Goal: Find specific page/section: Find specific page/section

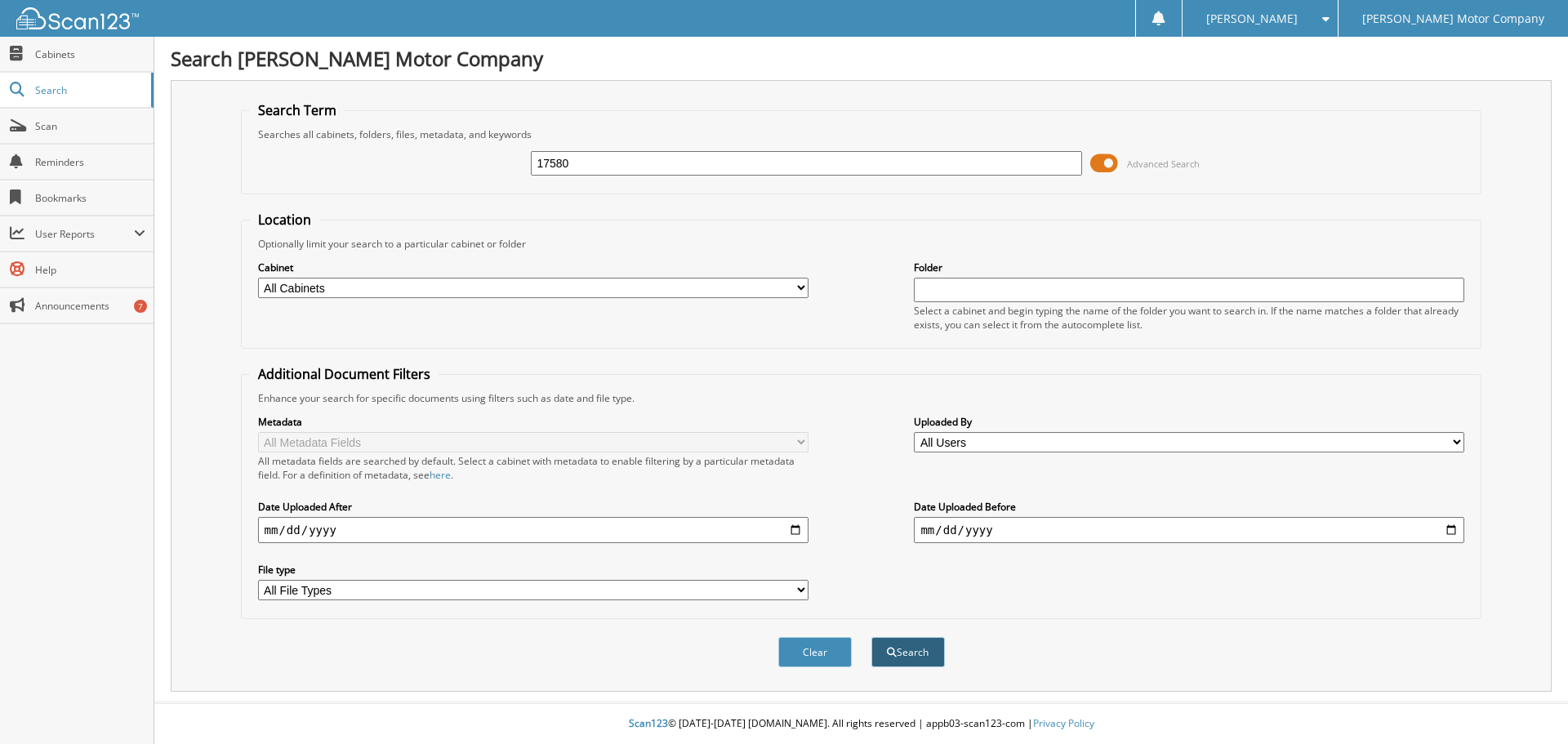
type input "17580"
click at [916, 659] on button "Search" at bounding box center [908, 652] width 73 height 31
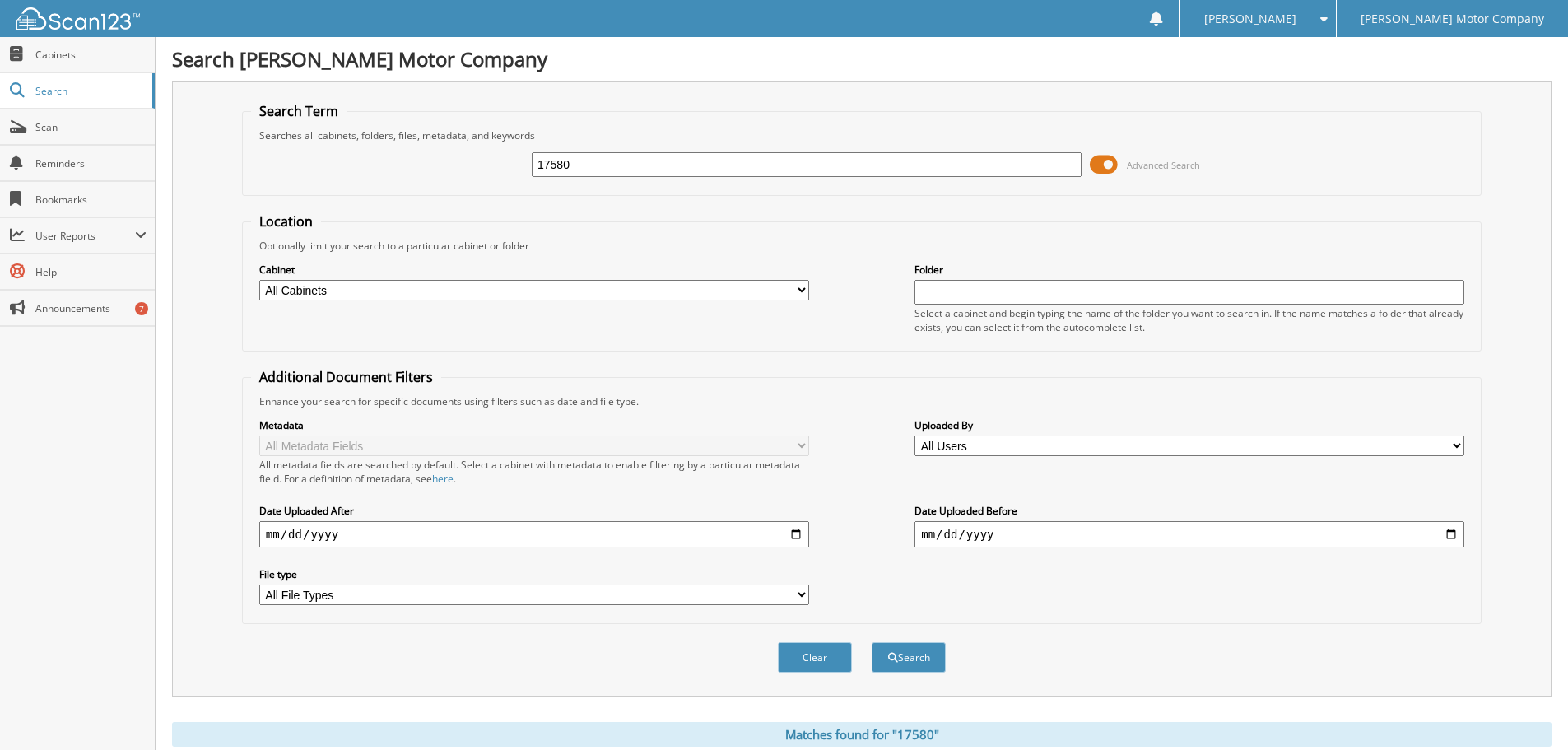
click at [697, 297] on select "All Cabinets CREDIT CARDS [PERSON_NAME] MOTOR CAR DEALS [PERSON_NAME] MOTOR DEP…" at bounding box center [534, 290] width 550 height 21
select select "487"
click at [259, 280] on select "All Cabinets CREDIT CARDS [PERSON_NAME] MOTOR CAR DEALS [PERSON_NAME] MOTOR DEP…" at bounding box center [534, 290] width 550 height 21
click at [1020, 442] on select "All Users Alice Stott Angel Griffin Angel VanHook Billie Hodge Chris Pearce Cin…" at bounding box center [1189, 445] width 550 height 21
select select "28536"
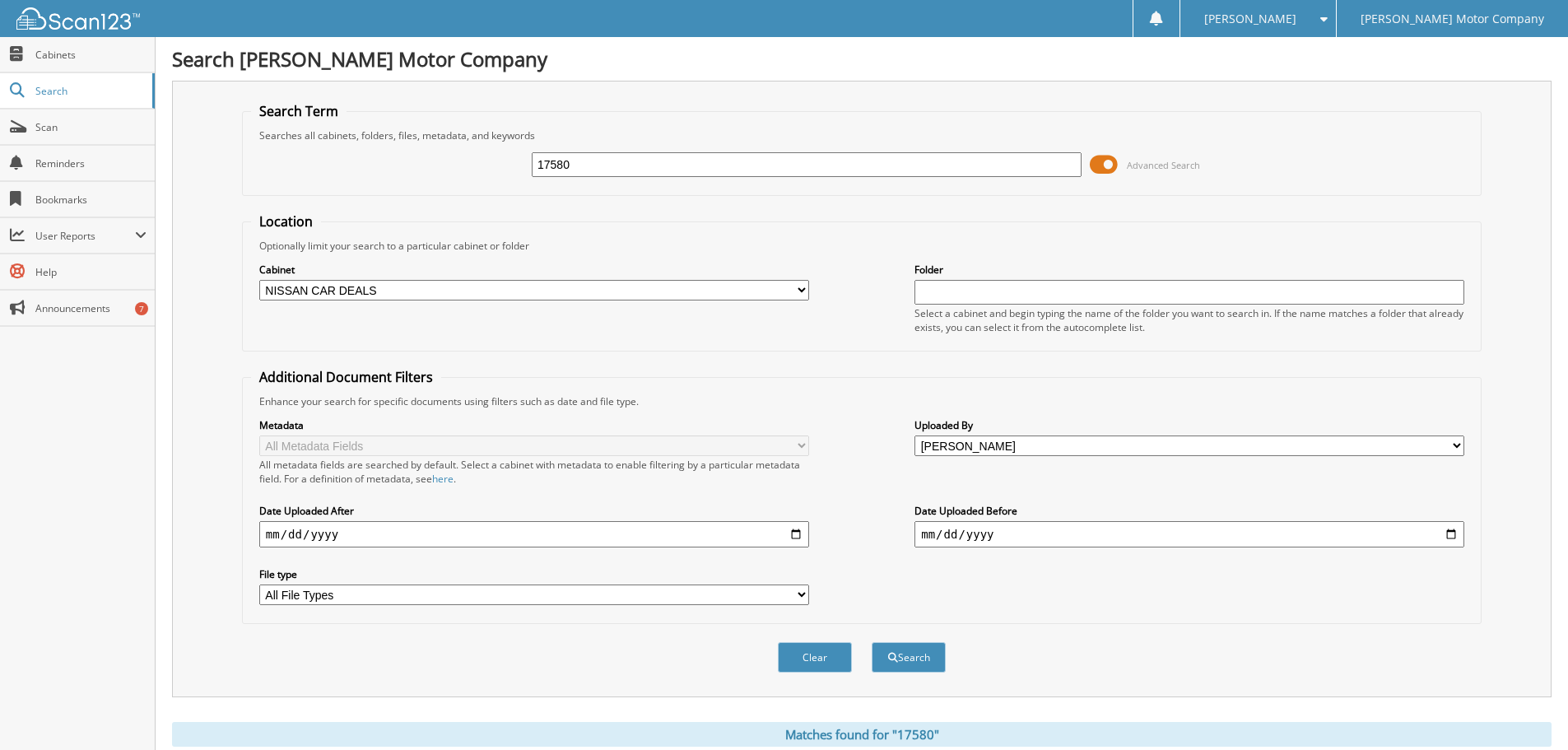
click at [914, 435] on select "All Users Alice Stott Angel Griffin Angel VanHook Billie Hodge Chris Pearce Cin…" at bounding box center [1189, 445] width 550 height 21
click at [492, 594] on select "All File Types PDF PNG WEBP XLSX" at bounding box center [534, 595] width 550 height 21
click at [491, 594] on select "All File Types PDF PNG WEBP XLSX" at bounding box center [534, 595] width 550 height 21
click at [934, 653] on button "Search" at bounding box center [908, 657] width 74 height 31
